Goal: Contribute content: Contribute content

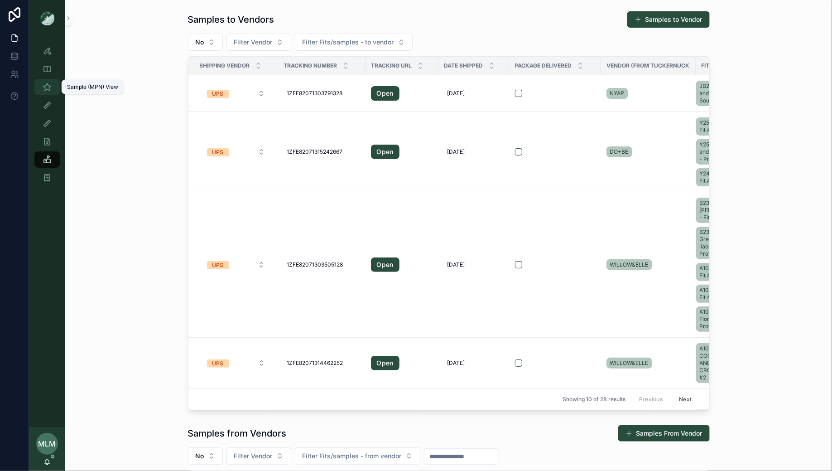
click at [47, 86] on icon "scrollable content" at bounding box center [47, 86] width 9 height 9
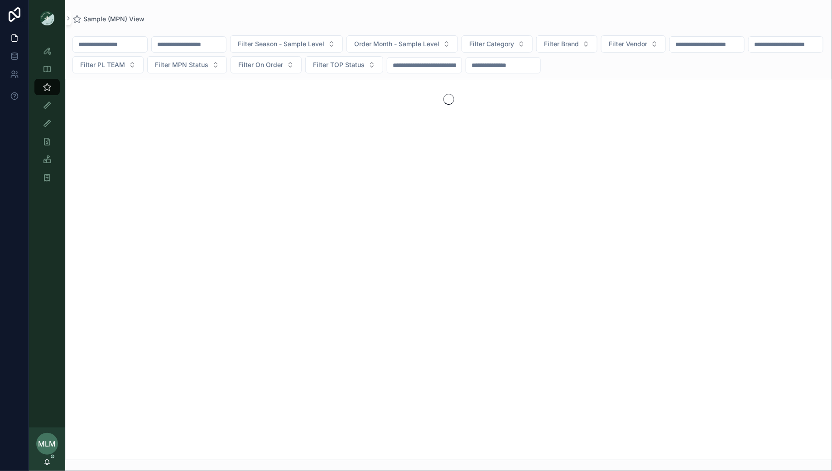
click at [145, 42] on input "scrollable content" at bounding box center [110, 44] width 74 height 13
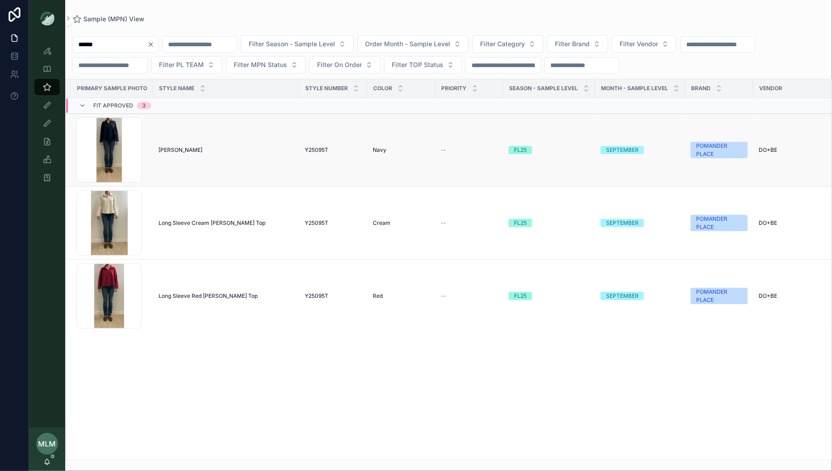
type input "******"
click at [170, 148] on span "[PERSON_NAME]" at bounding box center [181, 149] width 44 height 7
click at [190, 220] on span "Long Sleeve Cream [PERSON_NAME] Top" at bounding box center [212, 222] width 107 height 7
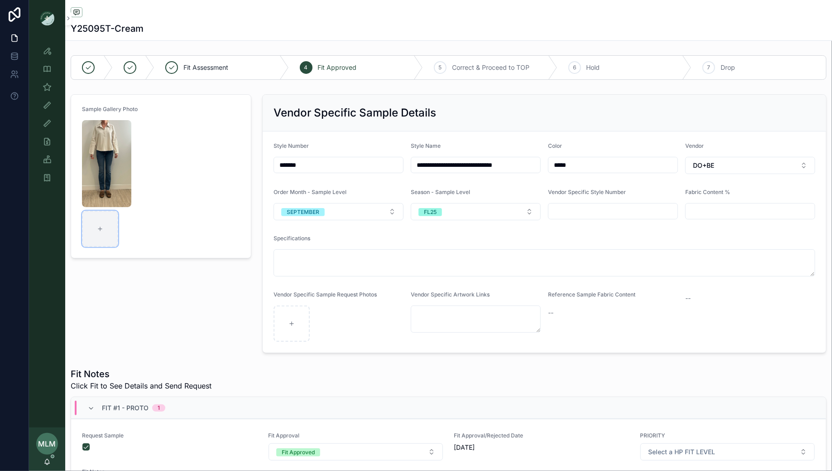
click at [101, 232] on div "scrollable content" at bounding box center [100, 229] width 36 height 36
type input "**********"
click at [109, 129] on img "scrollable content" at bounding box center [106, 163] width 49 height 87
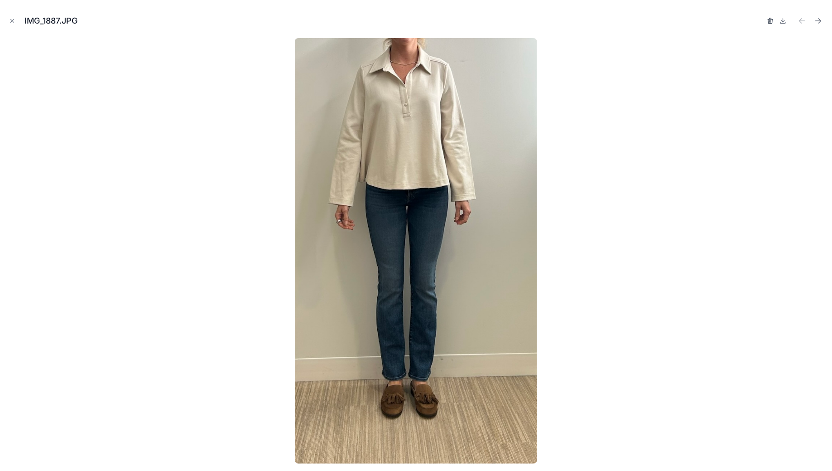
click at [770, 19] on icon "button" at bounding box center [770, 19] width 5 height 0
click at [760, 24] on icon "button" at bounding box center [761, 20] width 7 height 7
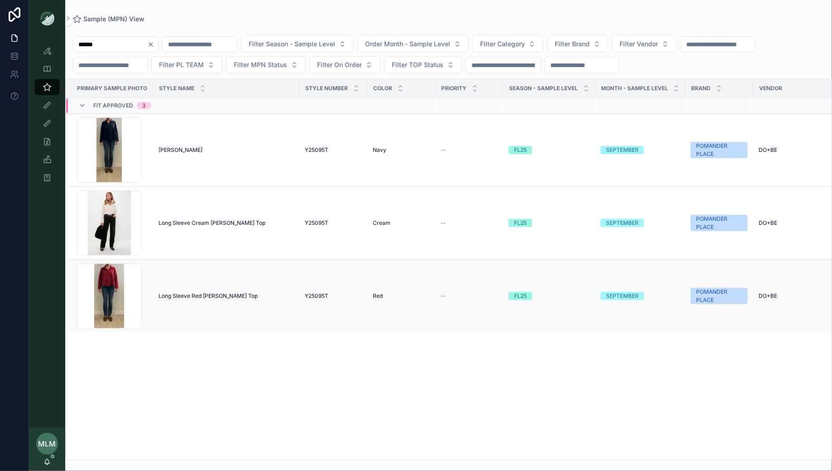
click at [200, 293] on span "Long Sleeve Red [PERSON_NAME] Top" at bounding box center [208, 295] width 99 height 7
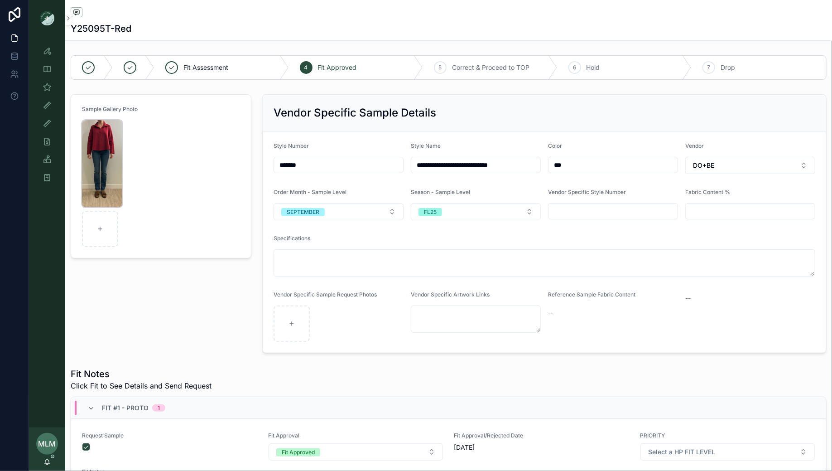
click at [109, 130] on img "scrollable content" at bounding box center [102, 163] width 40 height 87
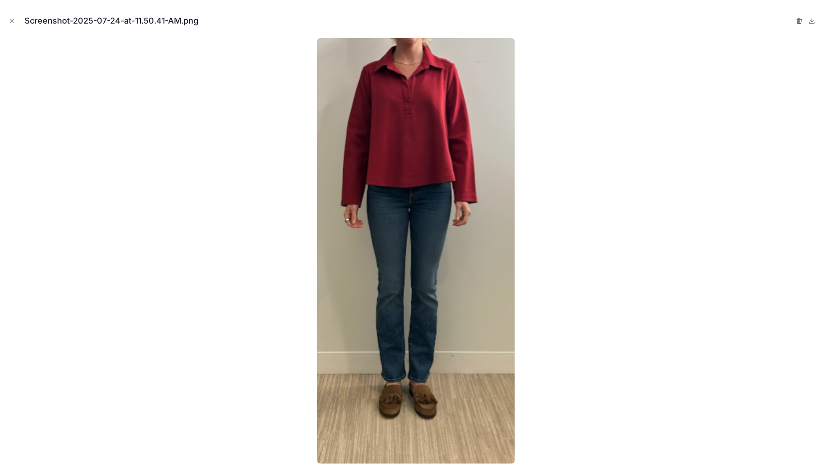
click at [797, 20] on icon "button" at bounding box center [799, 20] width 7 height 7
click at [788, 22] on icon "button" at bounding box center [790, 20] width 7 height 7
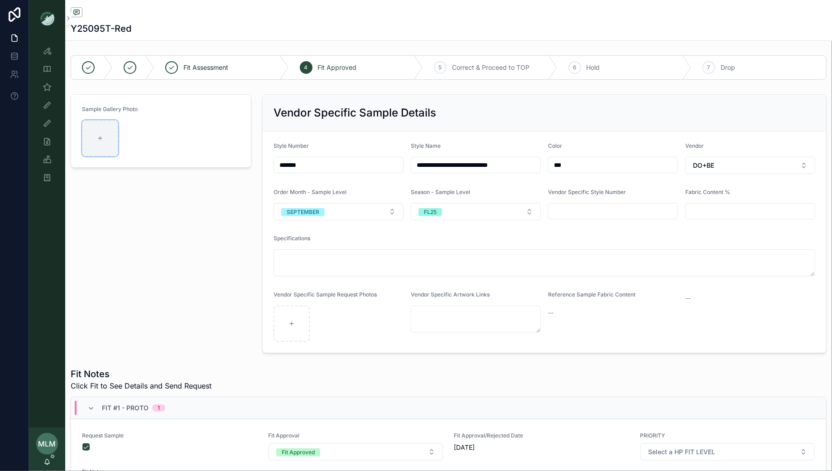
click at [91, 137] on div "scrollable content" at bounding box center [100, 138] width 36 height 36
type input "**********"
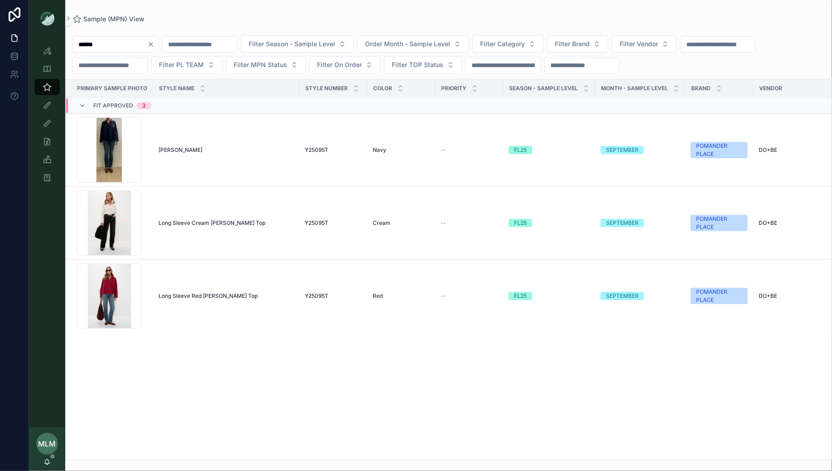
click at [154, 46] on icon "Clear" at bounding box center [150, 44] width 7 height 7
click at [183, 49] on input "scrollable content" at bounding box center [189, 44] width 74 height 13
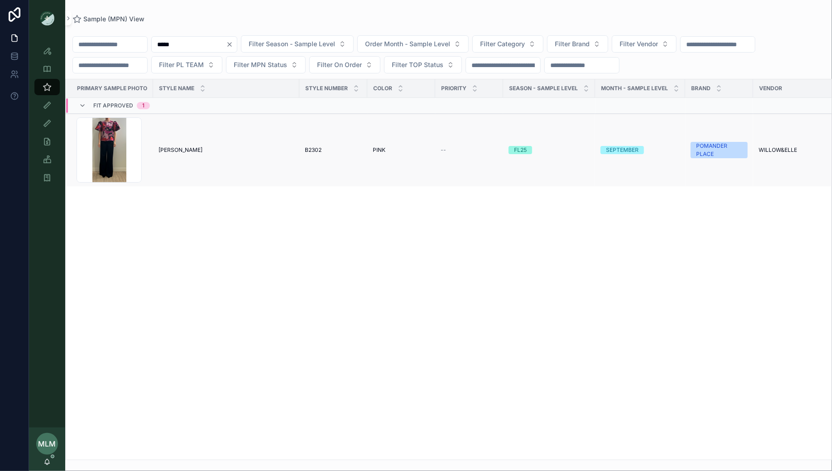
type input "*****"
click at [163, 146] on span "[PERSON_NAME]" at bounding box center [181, 149] width 44 height 7
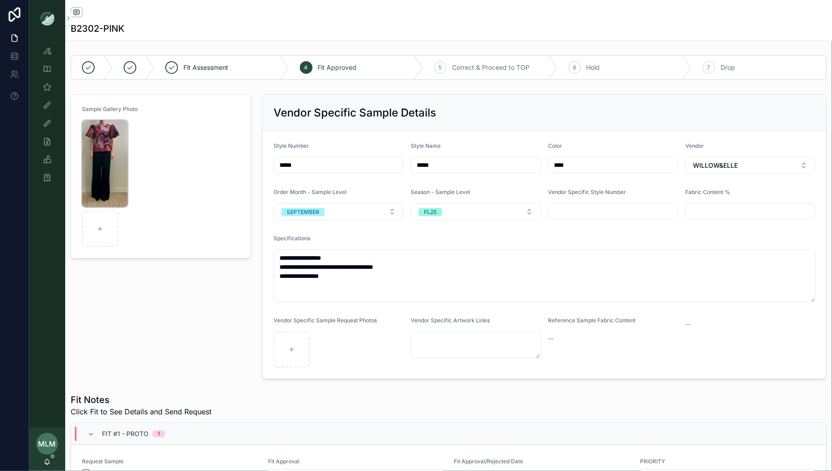
click at [110, 135] on img "scrollable content" at bounding box center [105, 163] width 46 height 87
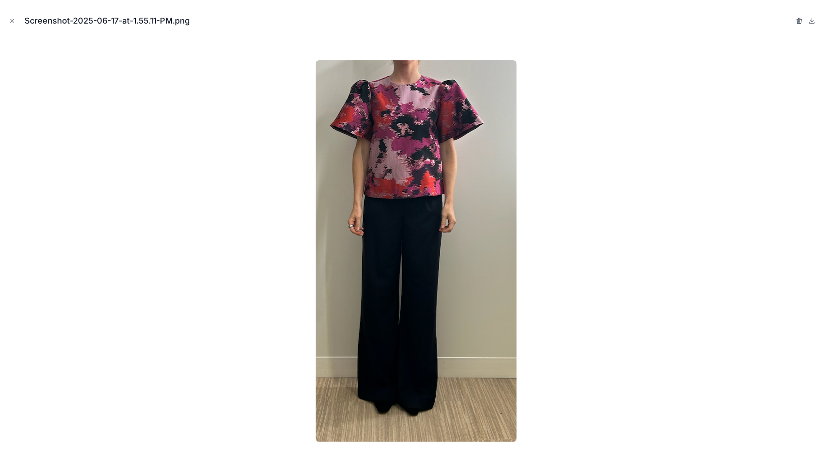
click at [797, 22] on icon "button" at bounding box center [799, 21] width 4 height 4
click at [788, 18] on icon "button" at bounding box center [790, 20] width 7 height 7
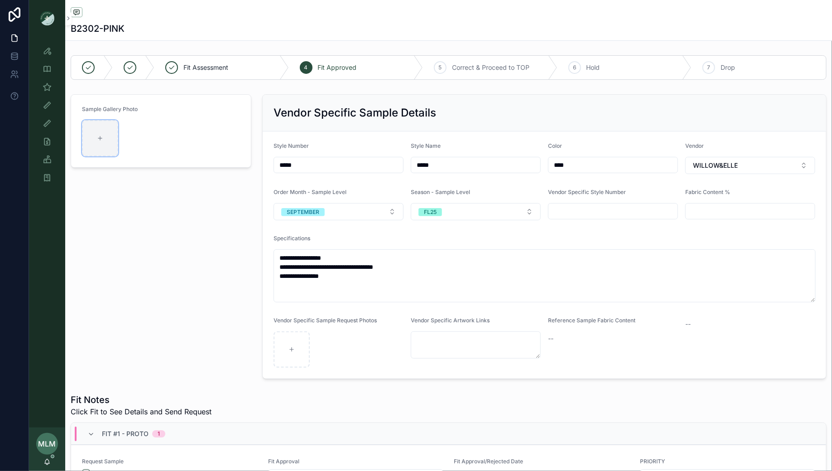
click at [102, 139] on icon "scrollable content" at bounding box center [100, 138] width 6 height 6
type input "**********"
click at [47, 50] on icon "scrollable content" at bounding box center [47, 50] width 9 height 9
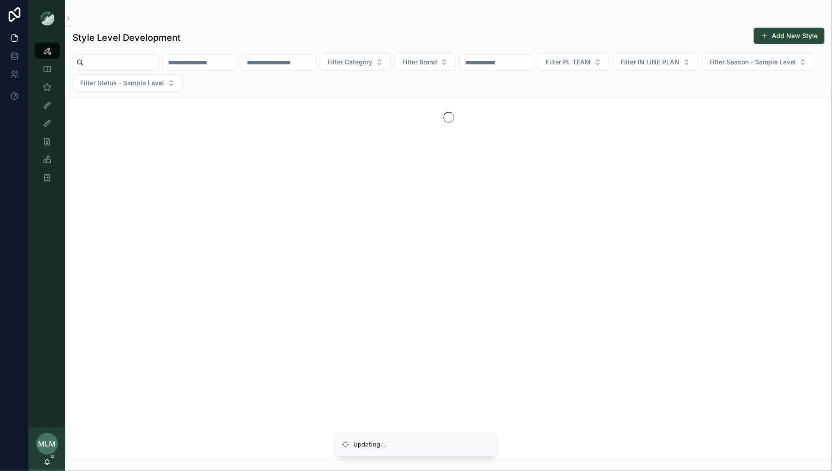
click at [183, 64] on input "scrollable content" at bounding box center [200, 62] width 74 height 13
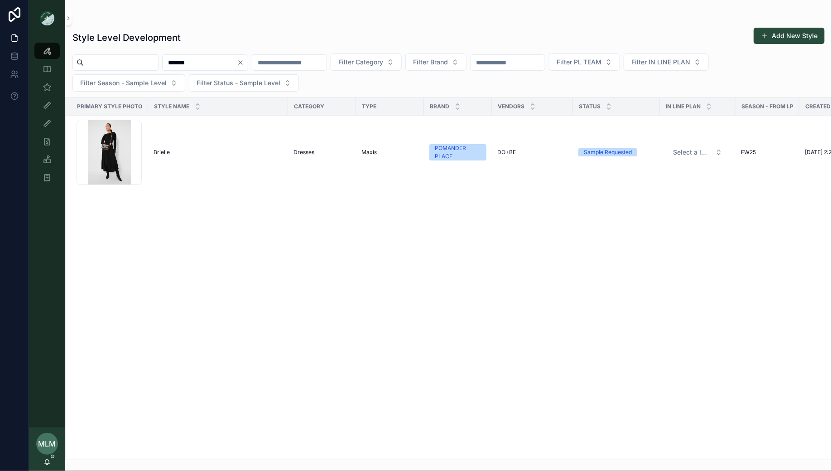
type input "*******"
click at [259, 17] on div "scrollable content" at bounding box center [448, 17] width 752 height 7
click at [161, 155] on td "[PERSON_NAME]" at bounding box center [218, 152] width 140 height 73
click at [161, 151] on span "Brielle" at bounding box center [162, 152] width 16 height 7
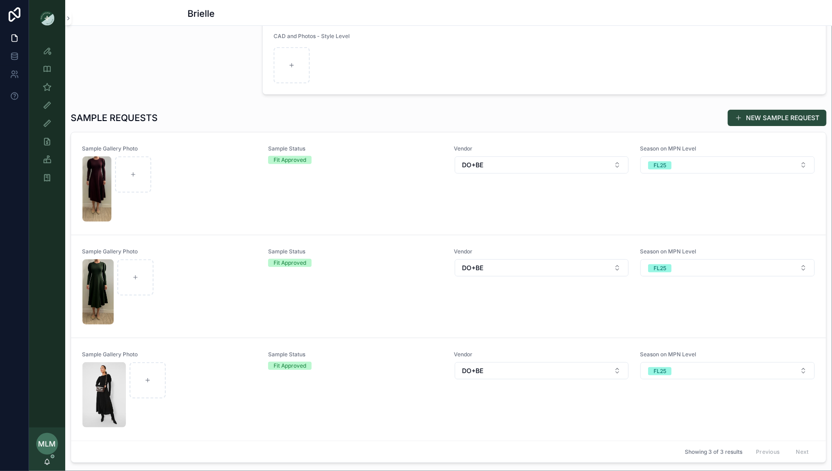
scroll to position [193, 0]
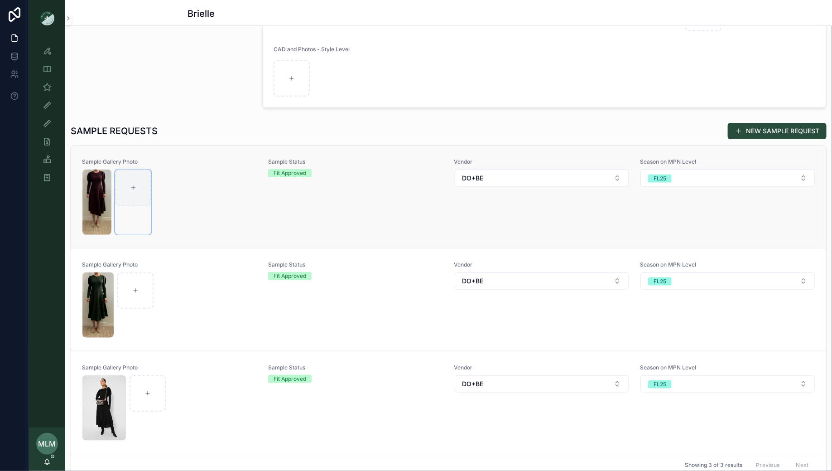
click at [137, 186] on div "scrollable content" at bounding box center [133, 187] width 36 height 36
type input "**********"
click at [96, 179] on img "scrollable content" at bounding box center [96, 201] width 29 height 65
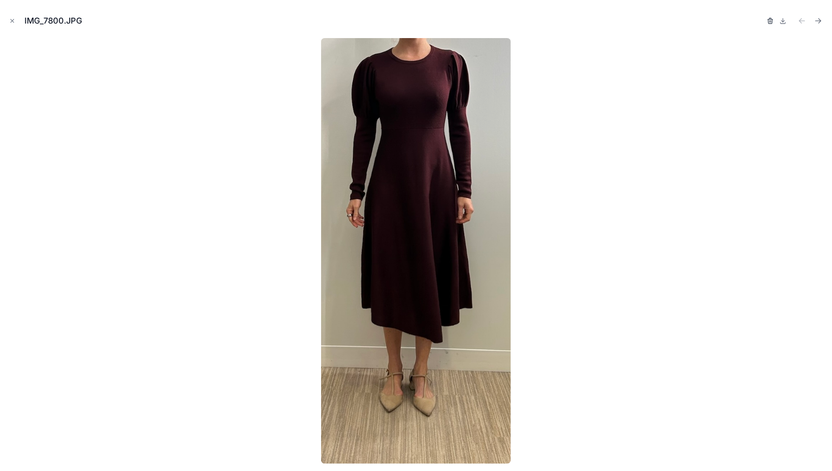
click at [768, 20] on icon "button" at bounding box center [770, 20] width 7 height 7
click at [760, 20] on icon "button" at bounding box center [761, 20] width 7 height 7
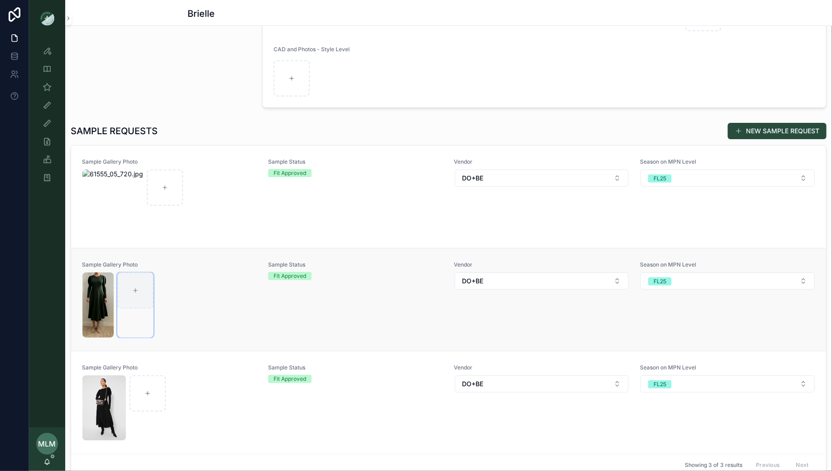
click at [134, 295] on div "scrollable content" at bounding box center [135, 290] width 36 height 36
click at [136, 282] on div "scrollable content" at bounding box center [135, 290] width 36 height 36
type input "**********"
click at [108, 287] on img "scrollable content" at bounding box center [97, 304] width 31 height 65
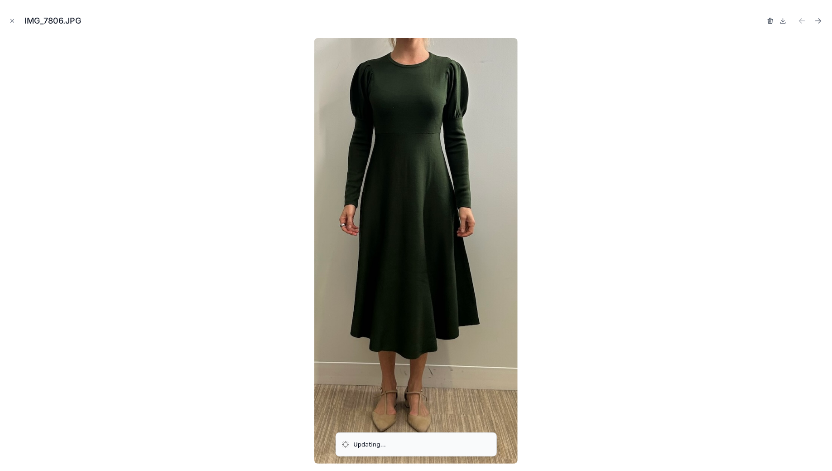
click at [770, 24] on icon "button" at bounding box center [770, 21] width 4 height 4
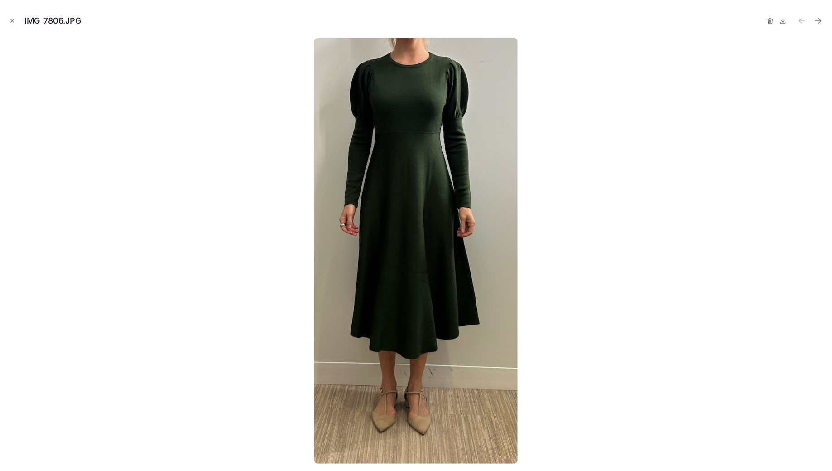
click at [759, 21] on div "IMG_7806.JPG" at bounding box center [415, 20] width 817 height 27
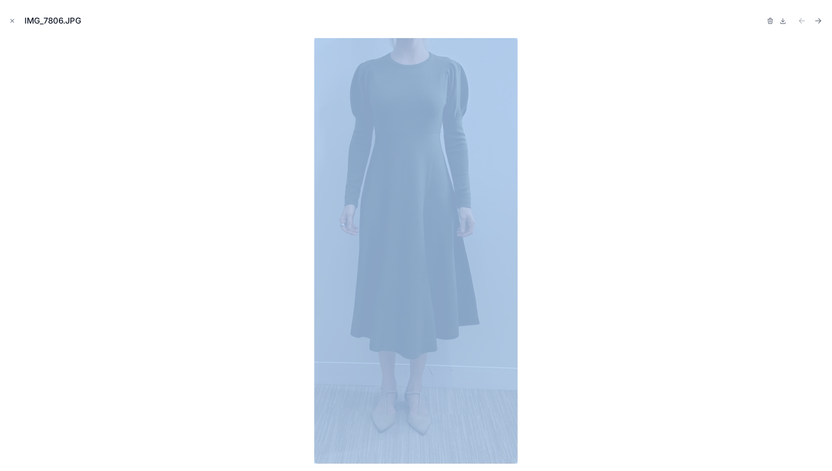
click at [759, 21] on div "IMG_7806.JPG" at bounding box center [415, 20] width 817 height 27
click at [771, 20] on icon "button" at bounding box center [770, 20] width 7 height 7
click at [761, 18] on icon "button" at bounding box center [761, 18] width 2 height 1
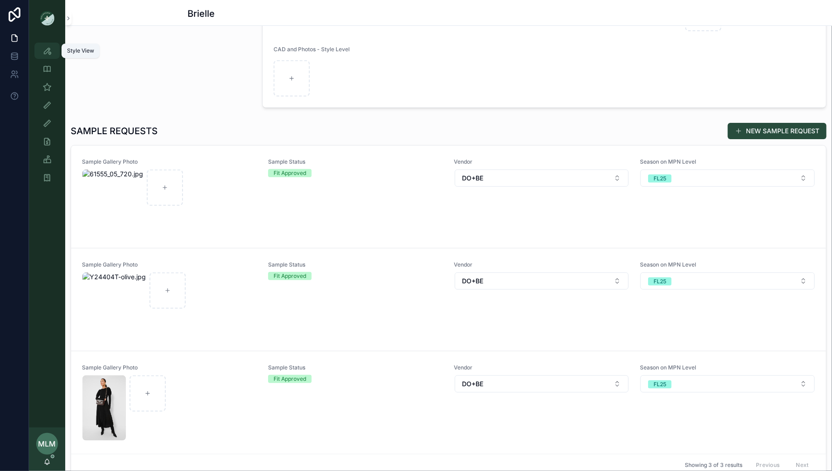
click at [51, 54] on icon "scrollable content" at bounding box center [47, 50] width 9 height 9
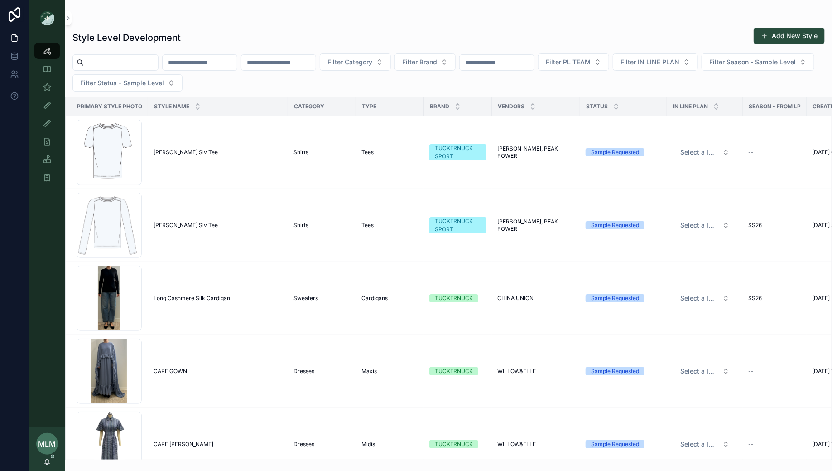
click at [216, 62] on input "scrollable content" at bounding box center [200, 62] width 74 height 13
click at [316, 60] on input "scrollable content" at bounding box center [278, 62] width 74 height 13
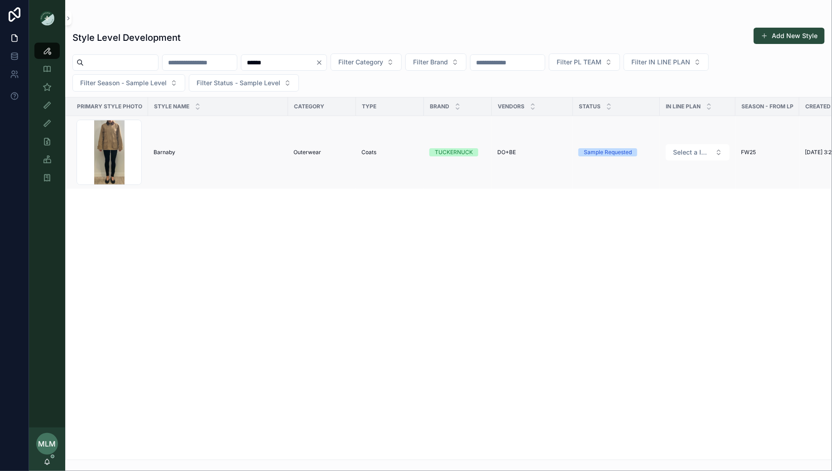
type input "******"
click at [168, 153] on span "Barnaby" at bounding box center [165, 152] width 22 height 7
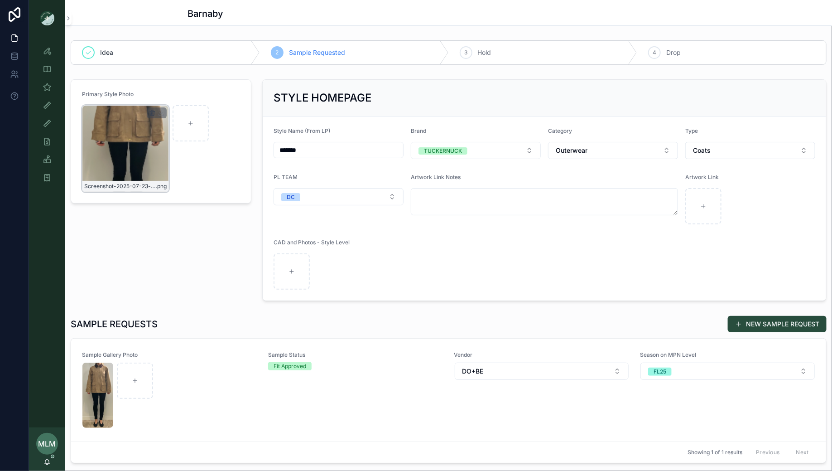
click at [152, 113] on icon "scrollable content" at bounding box center [152, 112] width 7 height 7
click at [171, 96] on icon "scrollable content" at bounding box center [171, 95] width 7 height 7
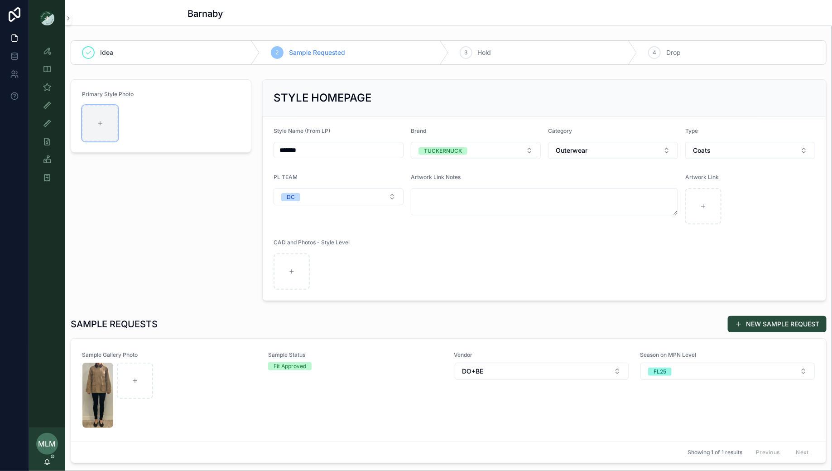
click at [100, 116] on div "scrollable content" at bounding box center [100, 123] width 36 height 36
type input "**********"
click at [43, 55] on icon "scrollable content" at bounding box center [47, 50] width 9 height 9
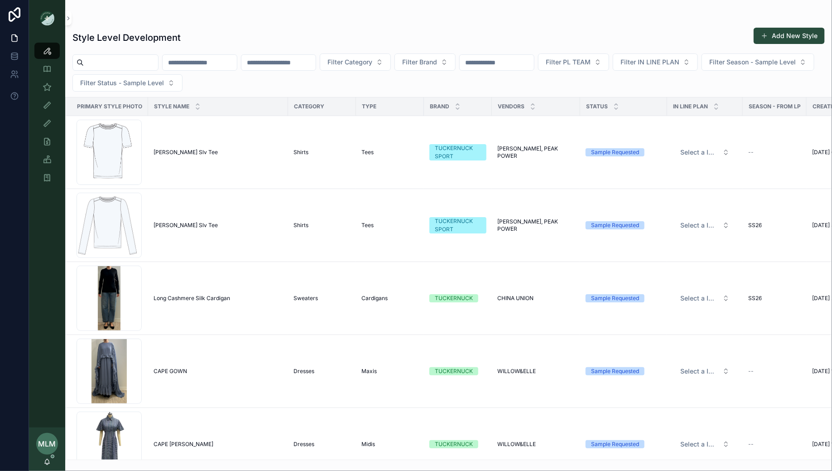
click at [277, 65] on input "scrollable content" at bounding box center [278, 62] width 74 height 13
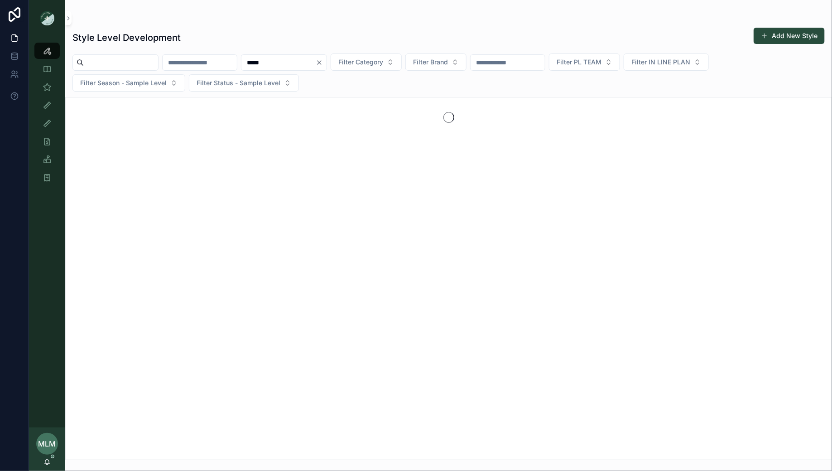
type input "*****"
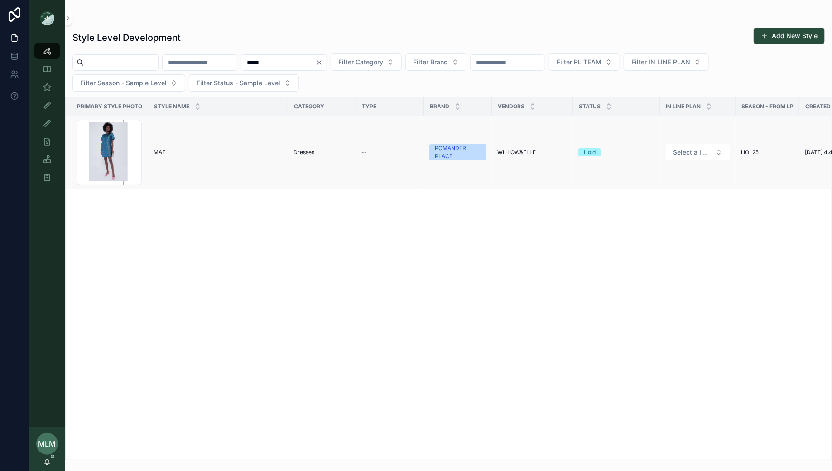
click at [159, 150] on span "MAE" at bounding box center [160, 152] width 12 height 7
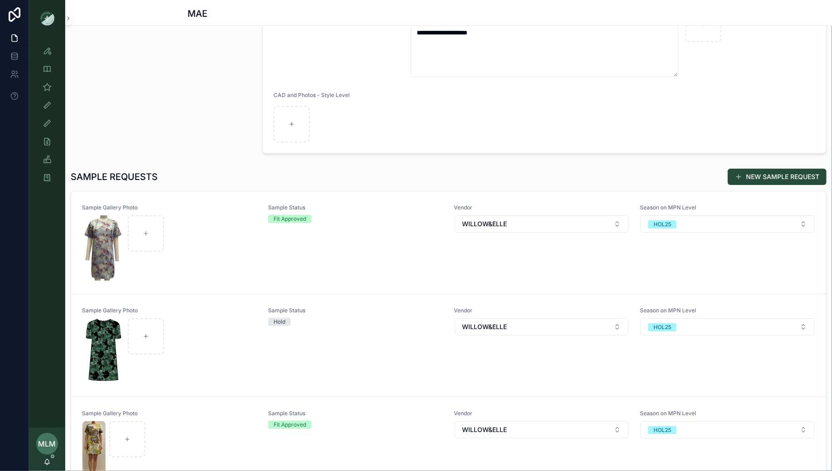
scroll to position [249, 0]
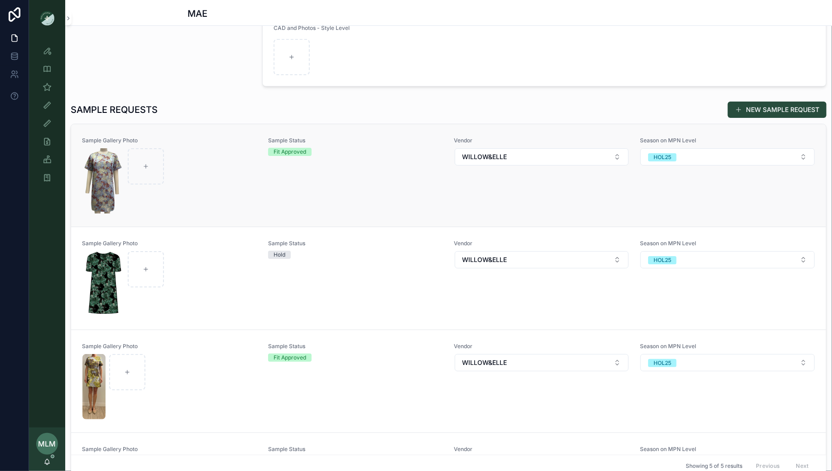
click at [216, 201] on div "scrollable content" at bounding box center [169, 180] width 174 height 65
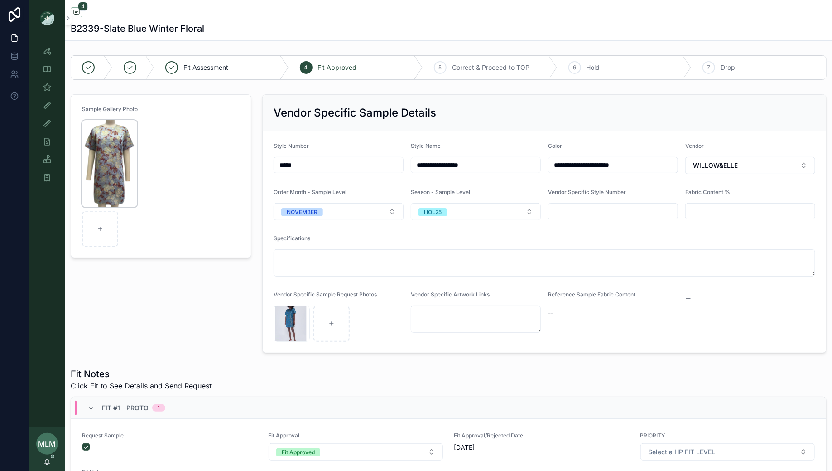
click at [123, 134] on img "scrollable content" at bounding box center [109, 163] width 55 height 87
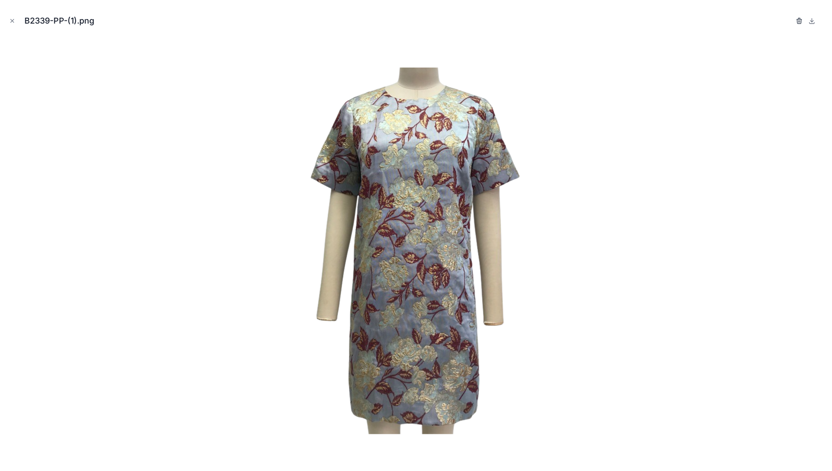
click at [799, 22] on icon "button" at bounding box center [799, 20] width 7 height 7
click at [788, 21] on icon "button" at bounding box center [790, 21] width 4 height 4
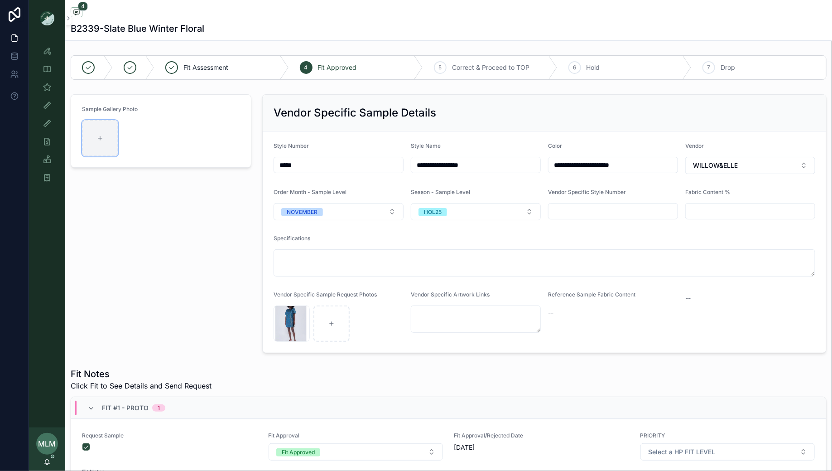
click at [97, 134] on div "scrollable content" at bounding box center [100, 138] width 36 height 36
type input "**********"
click at [47, 52] on icon "scrollable content" at bounding box center [47, 50] width 9 height 9
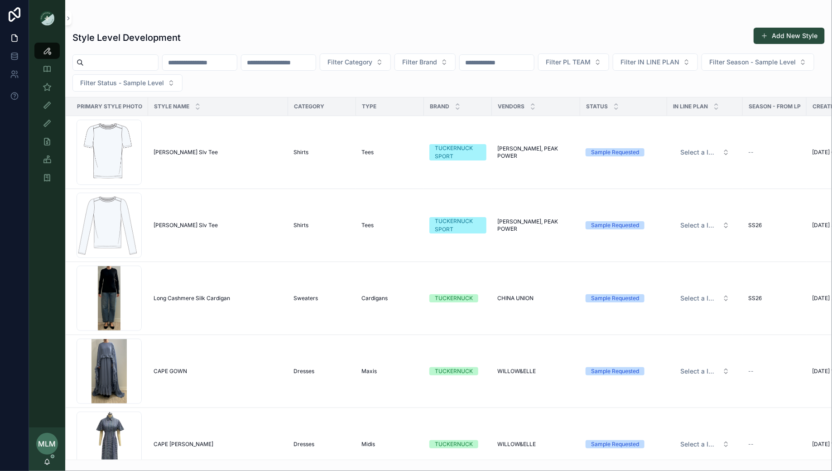
click at [276, 63] on input "scrollable content" at bounding box center [278, 62] width 74 height 13
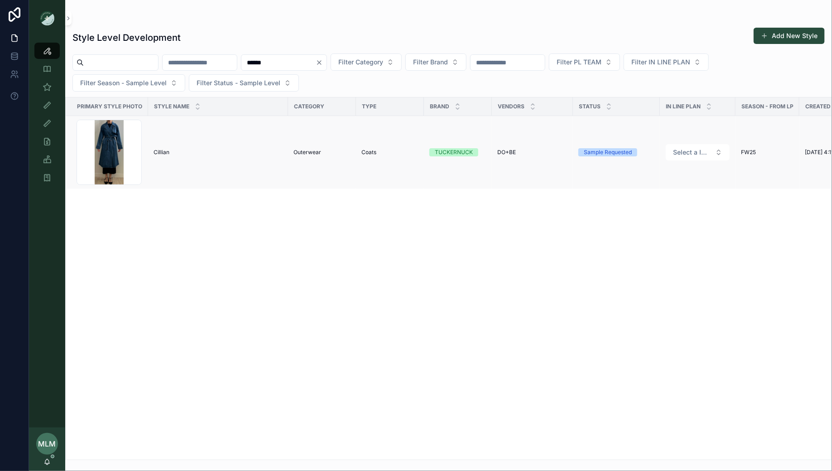
type input "******"
click at [162, 149] on span "Cillian" at bounding box center [162, 152] width 16 height 7
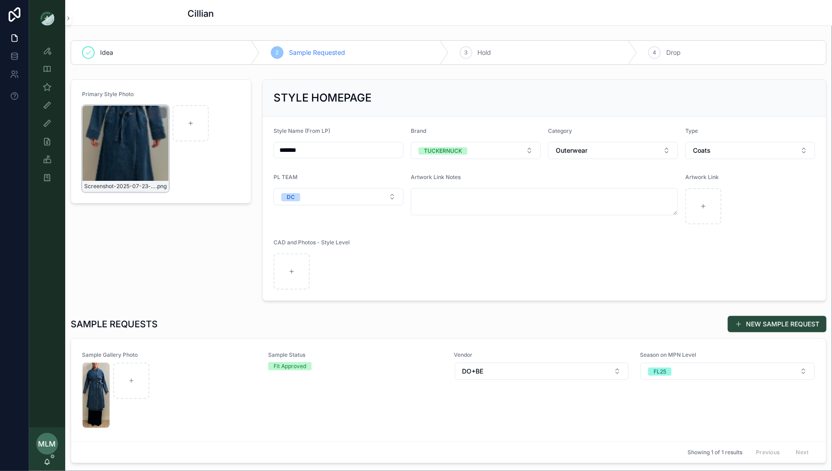
click at [152, 114] on icon "scrollable content" at bounding box center [152, 112] width 7 height 7
click at [169, 96] on icon "scrollable content" at bounding box center [171, 96] width 4 height 4
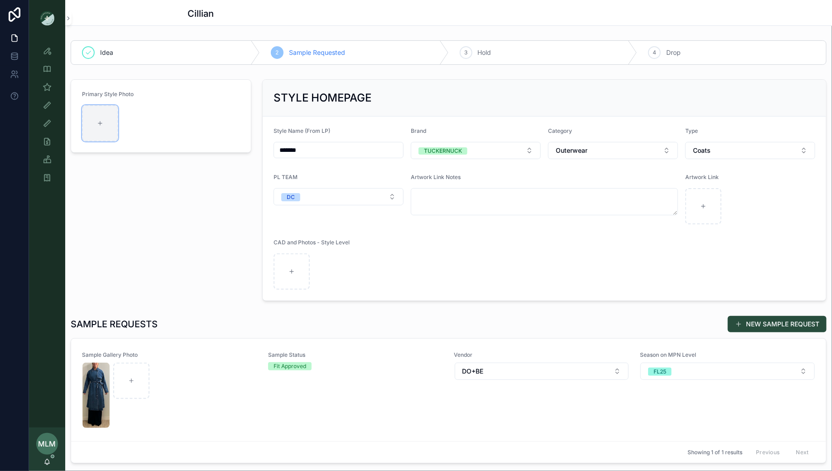
click at [106, 120] on div "scrollable content" at bounding box center [100, 123] width 36 height 36
type input "**********"
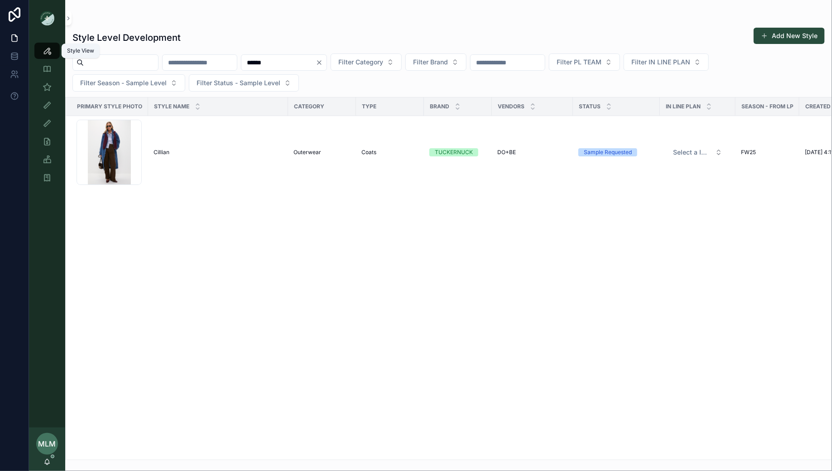
click at [48, 53] on icon "scrollable content" at bounding box center [47, 50] width 9 height 9
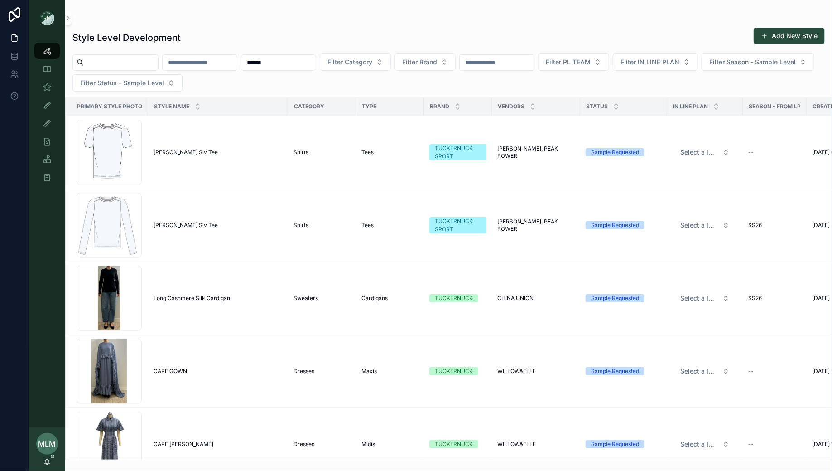
click at [292, 63] on input "******" at bounding box center [278, 62] width 74 height 13
click at [203, 56] on input "scrollable content" at bounding box center [200, 62] width 74 height 13
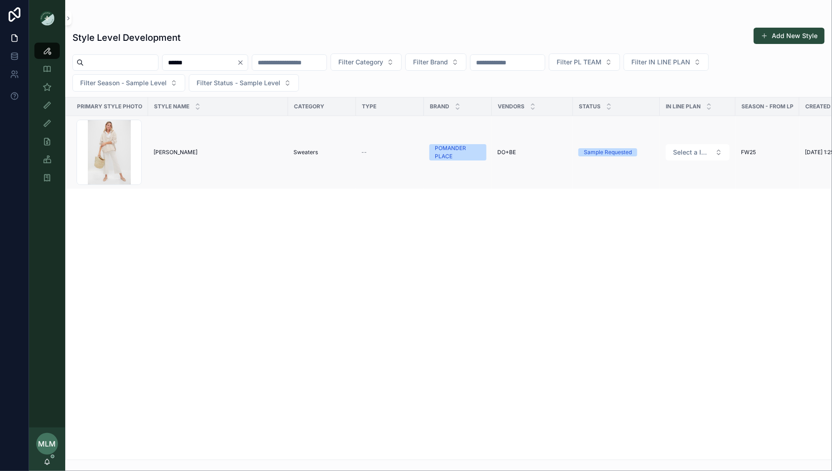
type input "******"
click at [165, 149] on span "[PERSON_NAME]" at bounding box center [176, 152] width 44 height 7
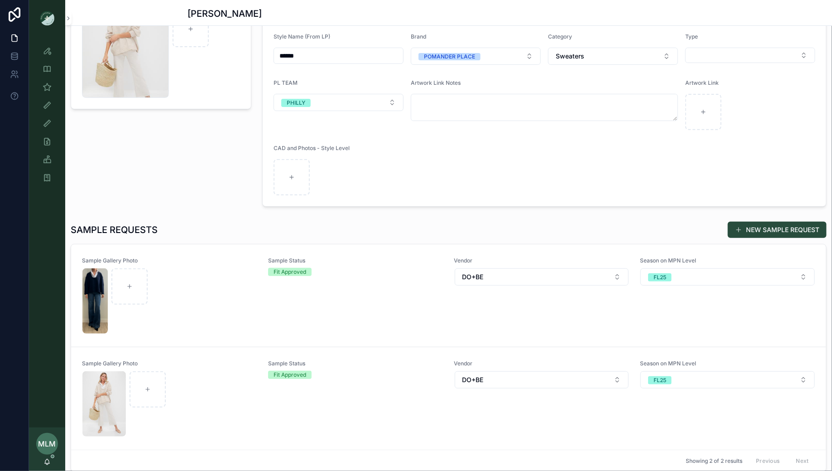
scroll to position [112, 0]
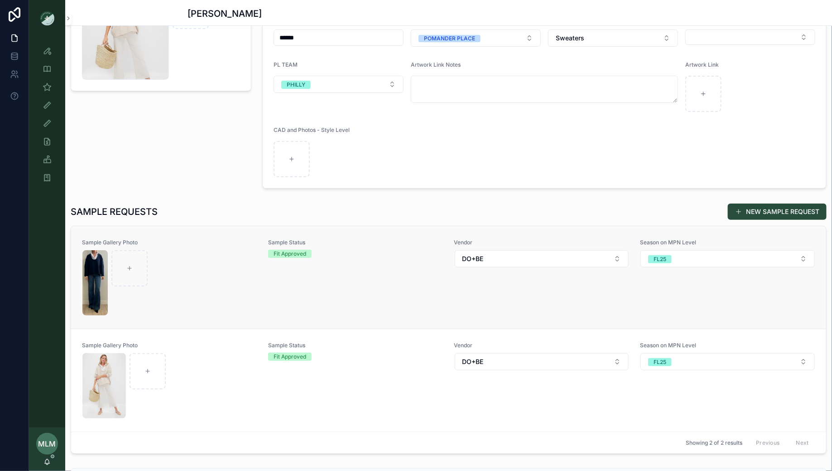
click at [190, 278] on div "scrollable content" at bounding box center [169, 282] width 174 height 65
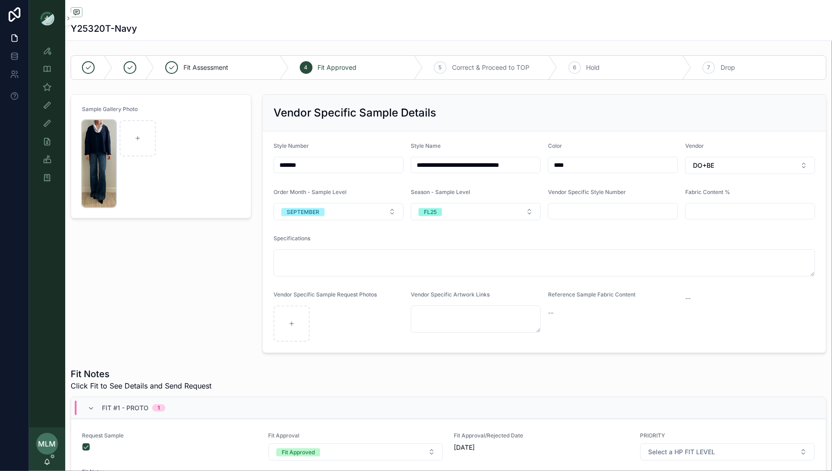
click at [105, 125] on img "scrollable content" at bounding box center [99, 163] width 34 height 87
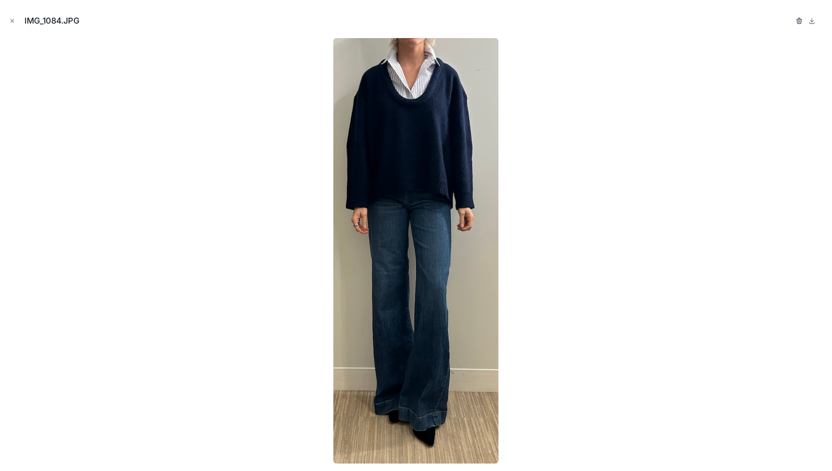
click at [798, 22] on icon "button" at bounding box center [799, 20] width 7 height 7
click at [790, 21] on icon "button" at bounding box center [790, 21] width 0 height 2
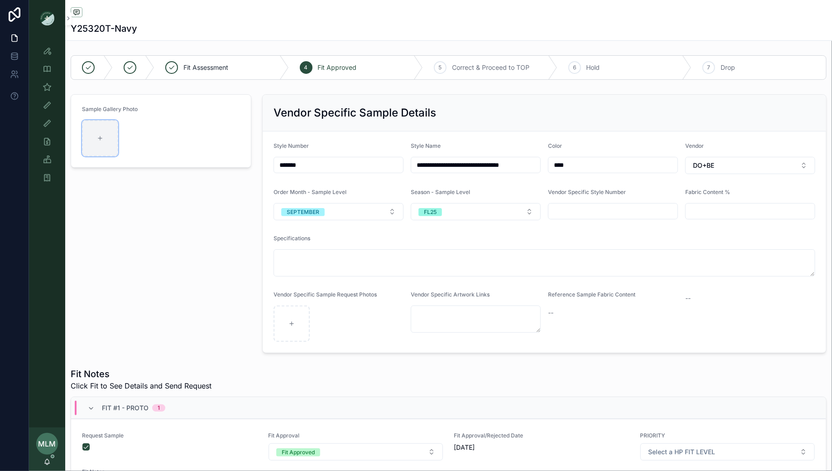
click at [98, 137] on icon "scrollable content" at bounding box center [100, 138] width 6 height 6
type input "**********"
click at [91, 173] on img "scrollable content" at bounding box center [113, 163] width 62 height 87
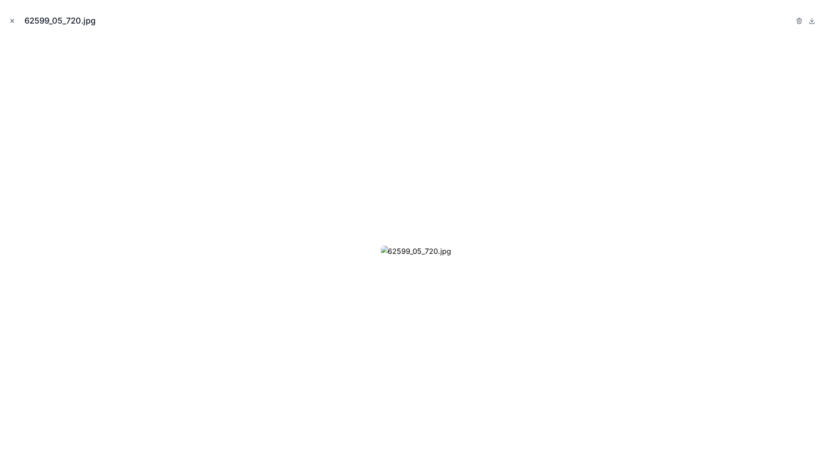
click at [14, 22] on icon "Close modal" at bounding box center [12, 21] width 6 height 6
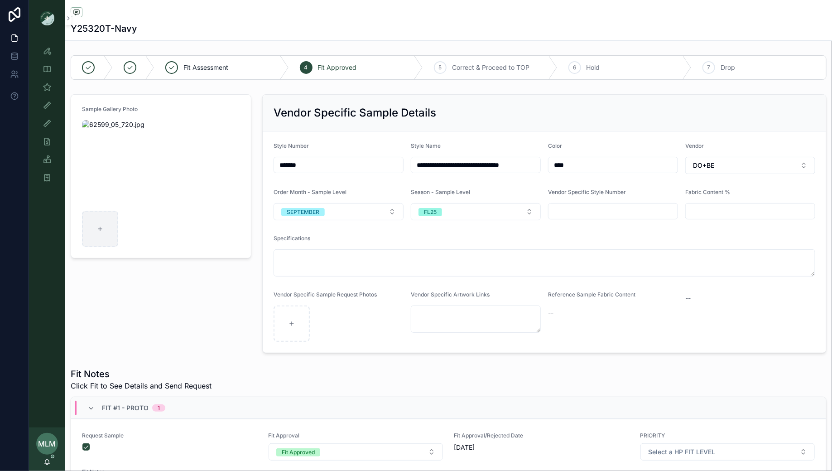
click at [215, 24] on div "Y25320T-Navy" at bounding box center [449, 28] width 756 height 13
